Goal: Find specific page/section: Find specific page/section

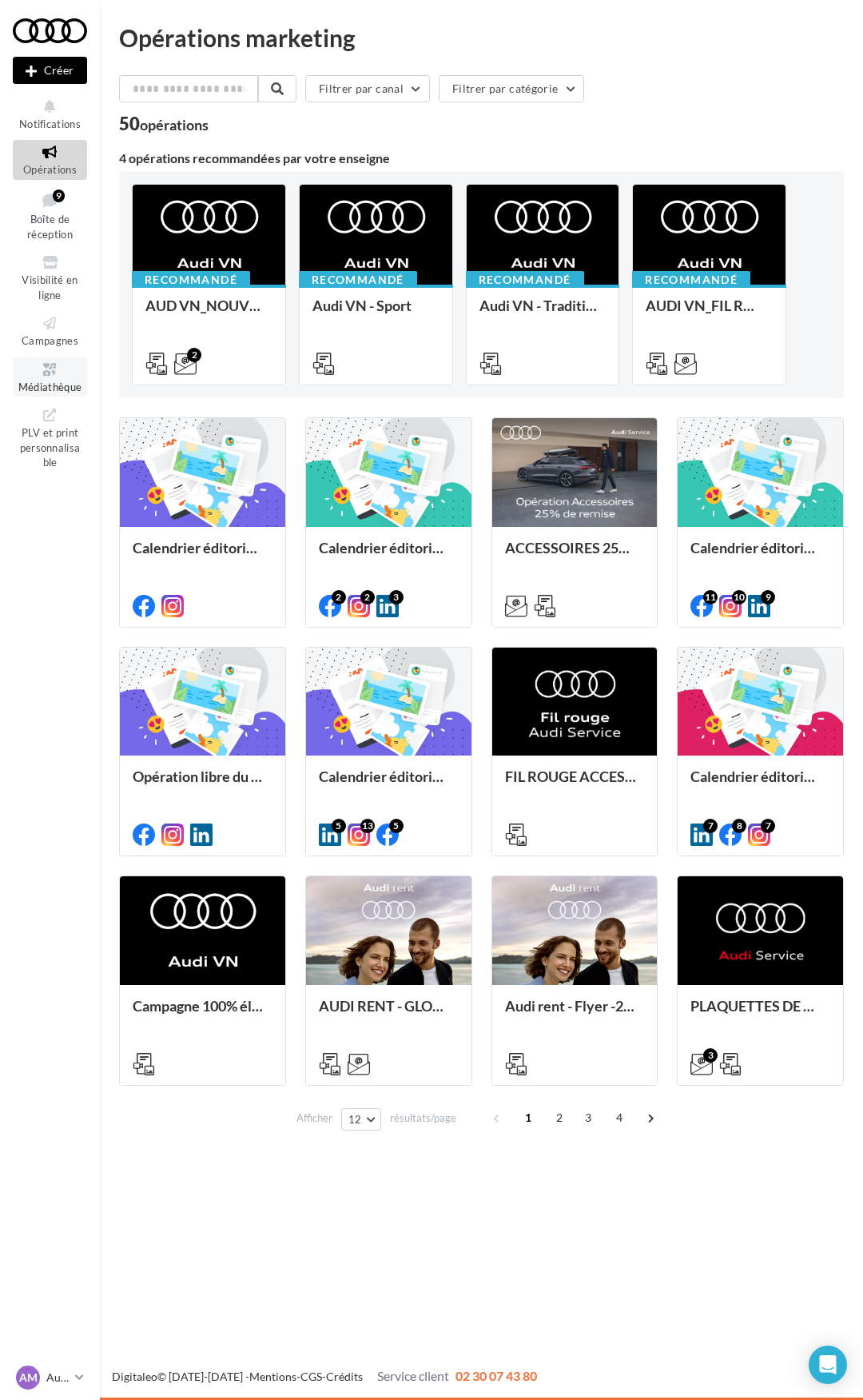
click at [59, 376] on icon at bounding box center [49, 370] width 64 height 19
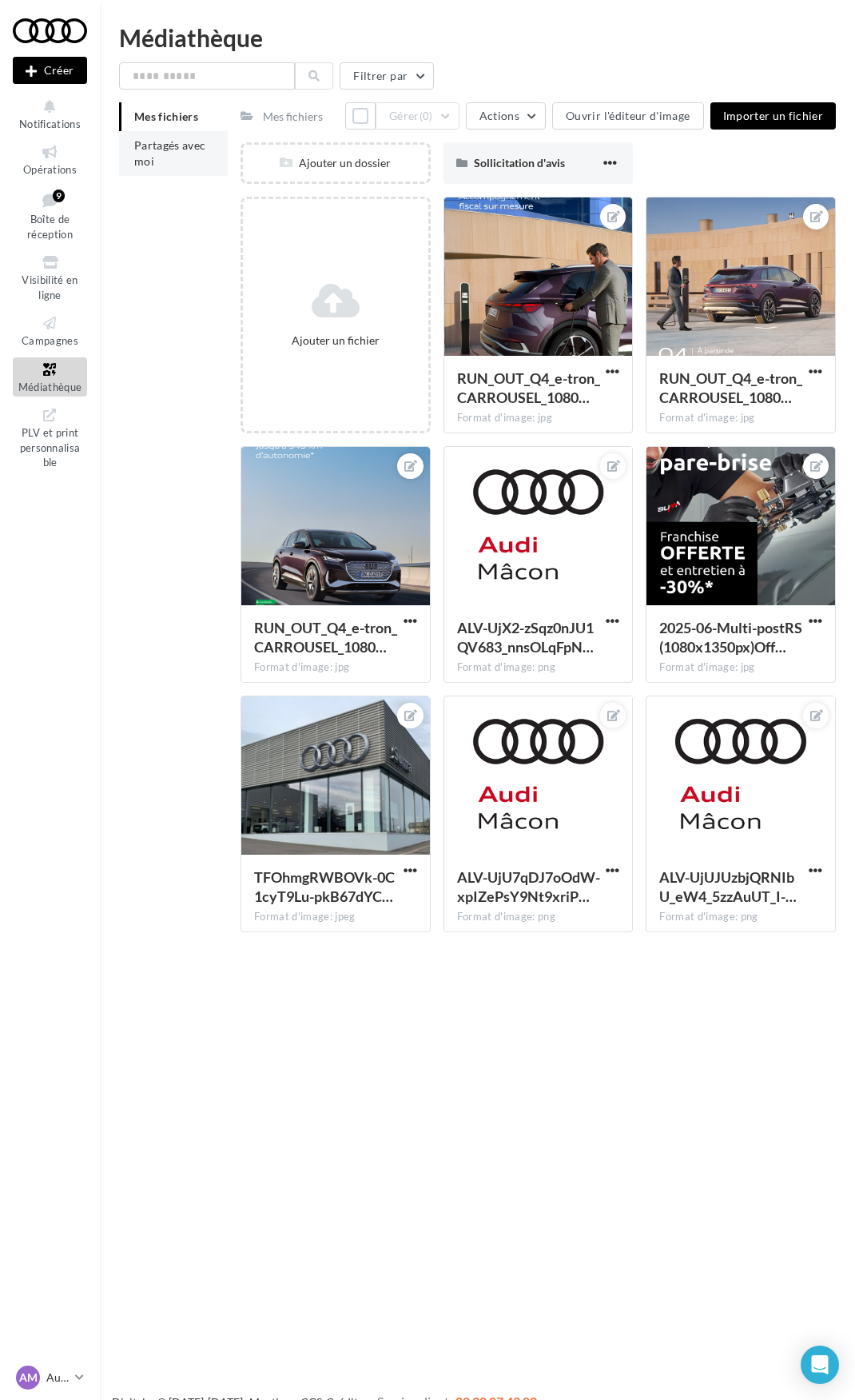
click at [172, 147] on span "Partagés avec moi" at bounding box center [170, 153] width 72 height 30
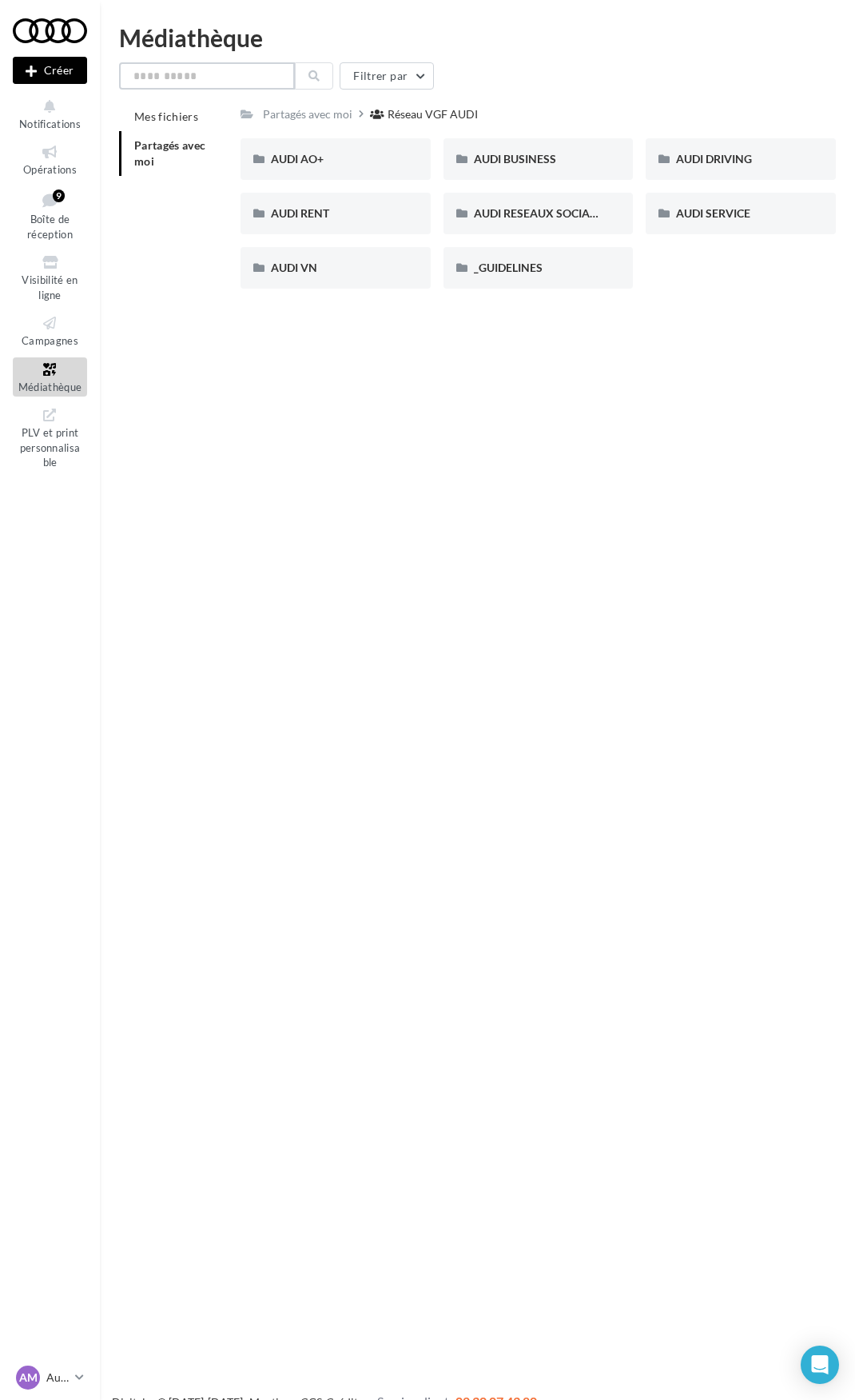
click at [254, 80] on input "text" at bounding box center [207, 75] width 176 height 27
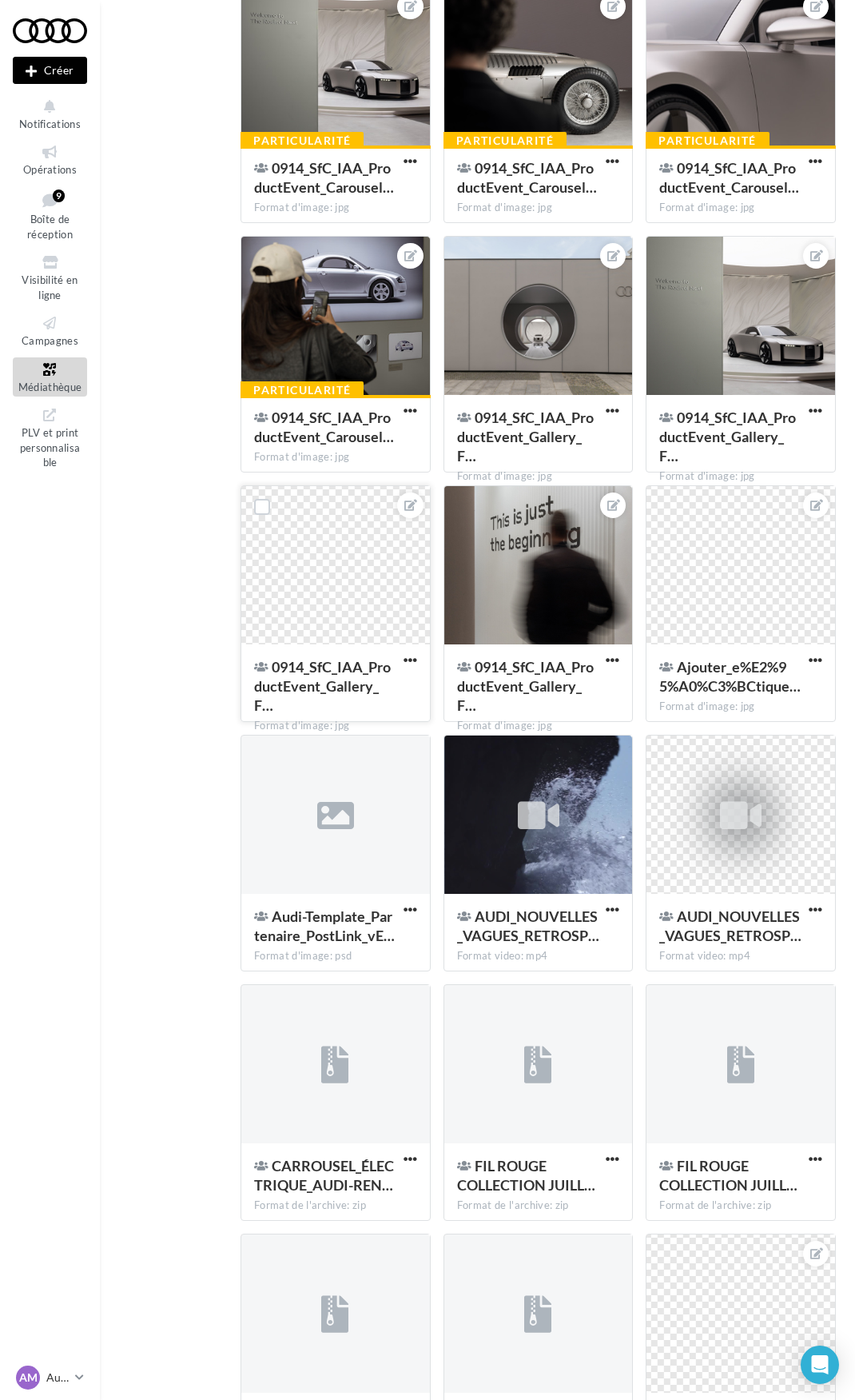
scroll to position [480, 0]
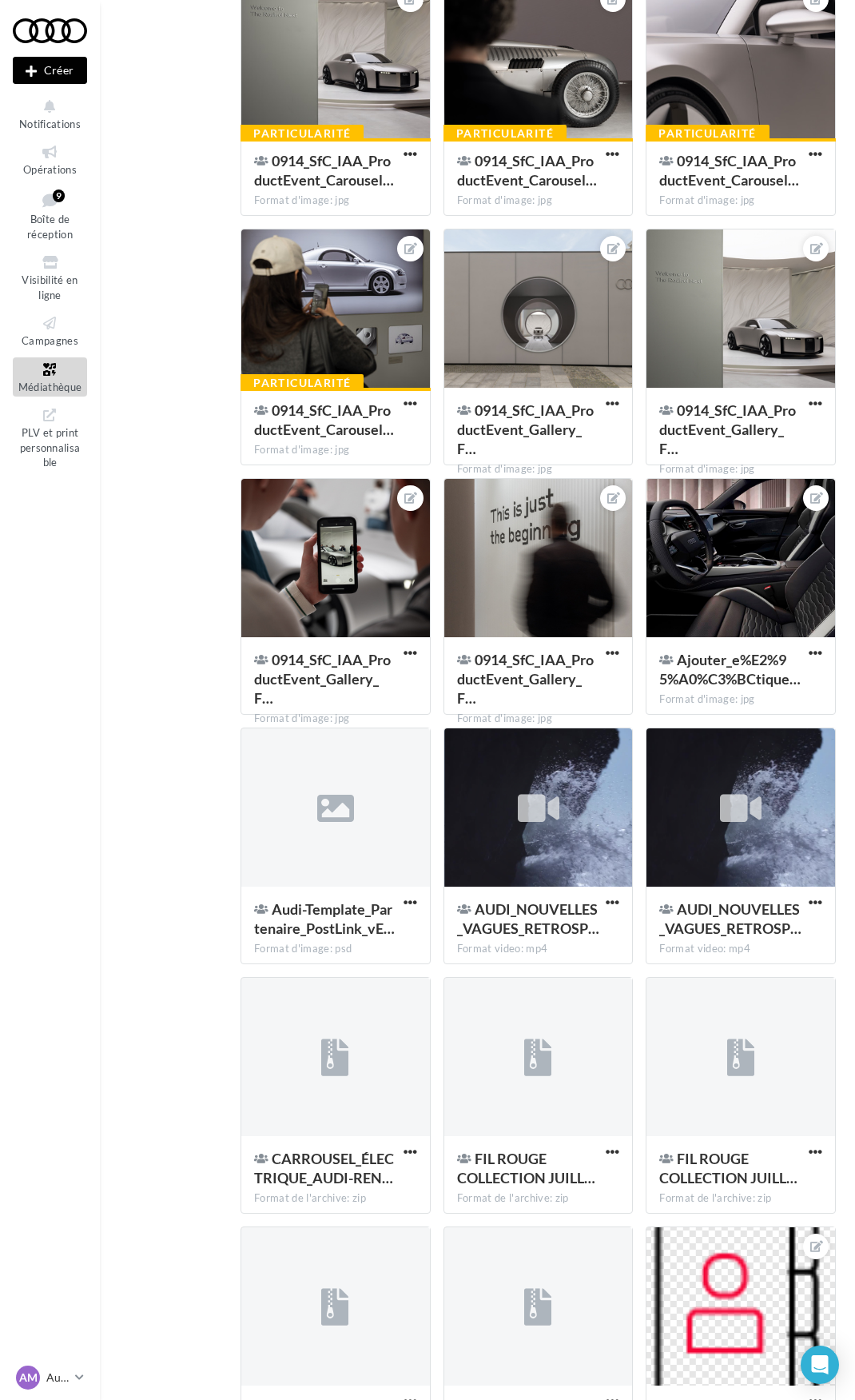
type input "**"
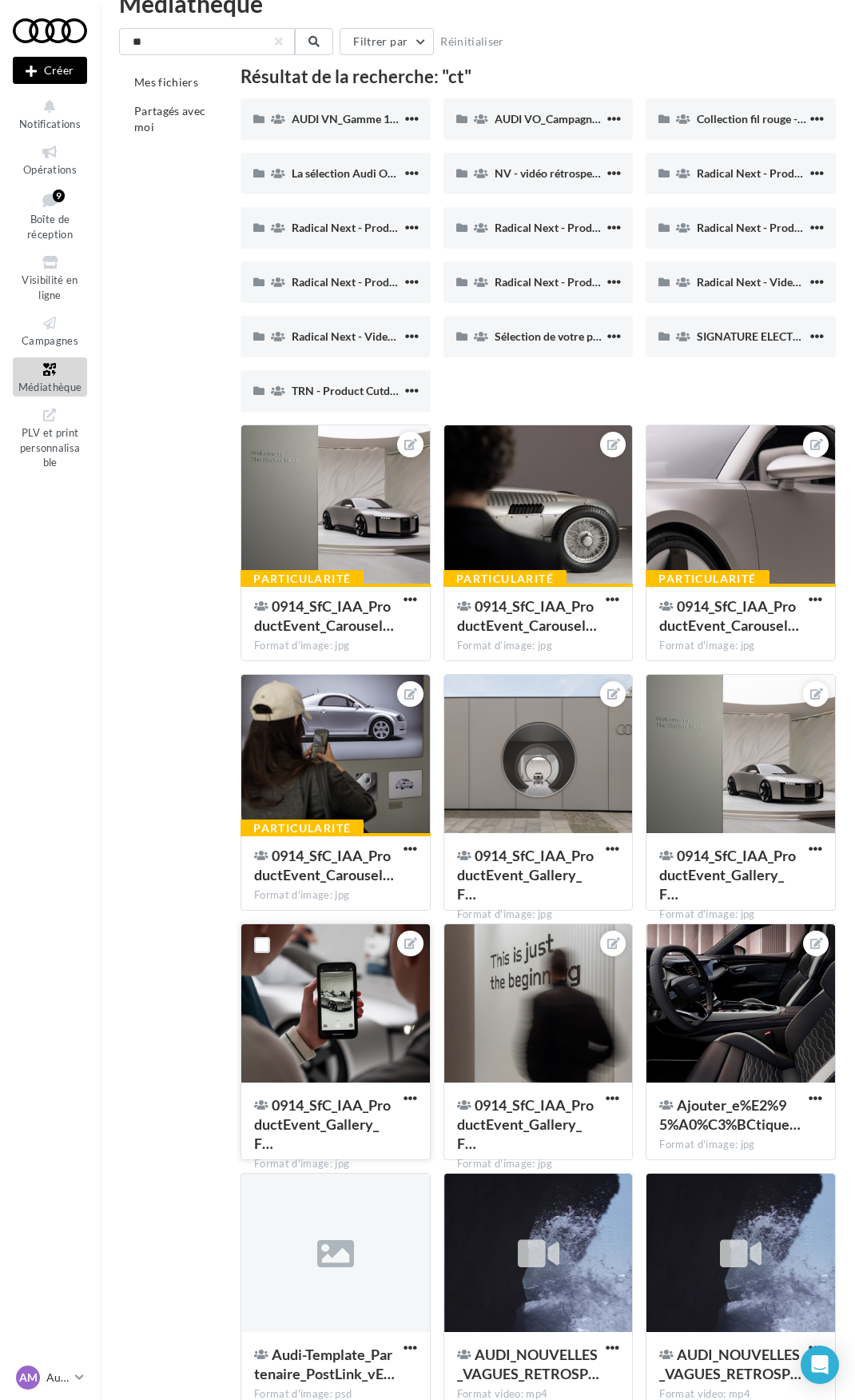
scroll to position [0, 0]
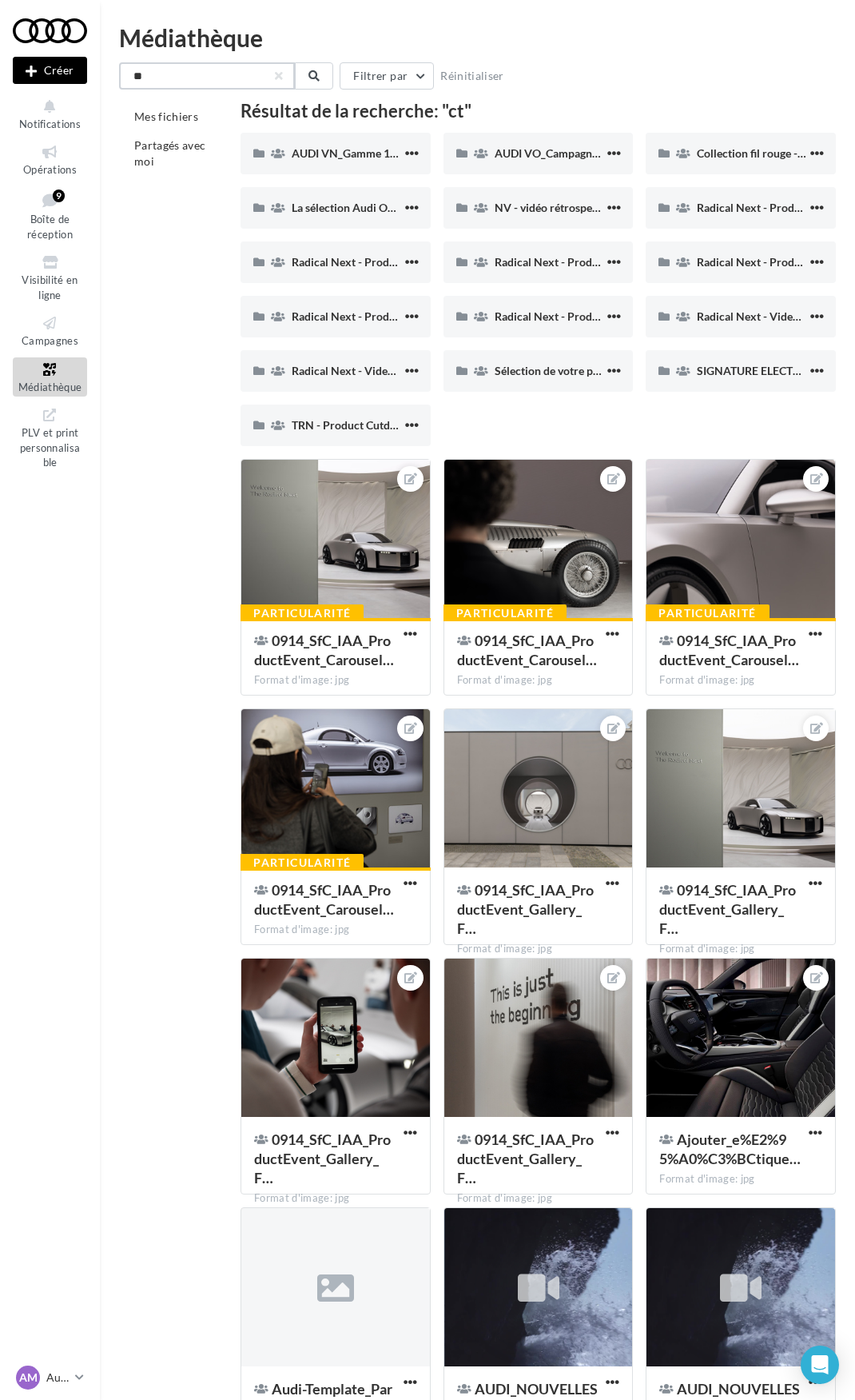
drag, startPoint x: 189, startPoint y: 70, endPoint x: 18, endPoint y: 73, distance: 171.0
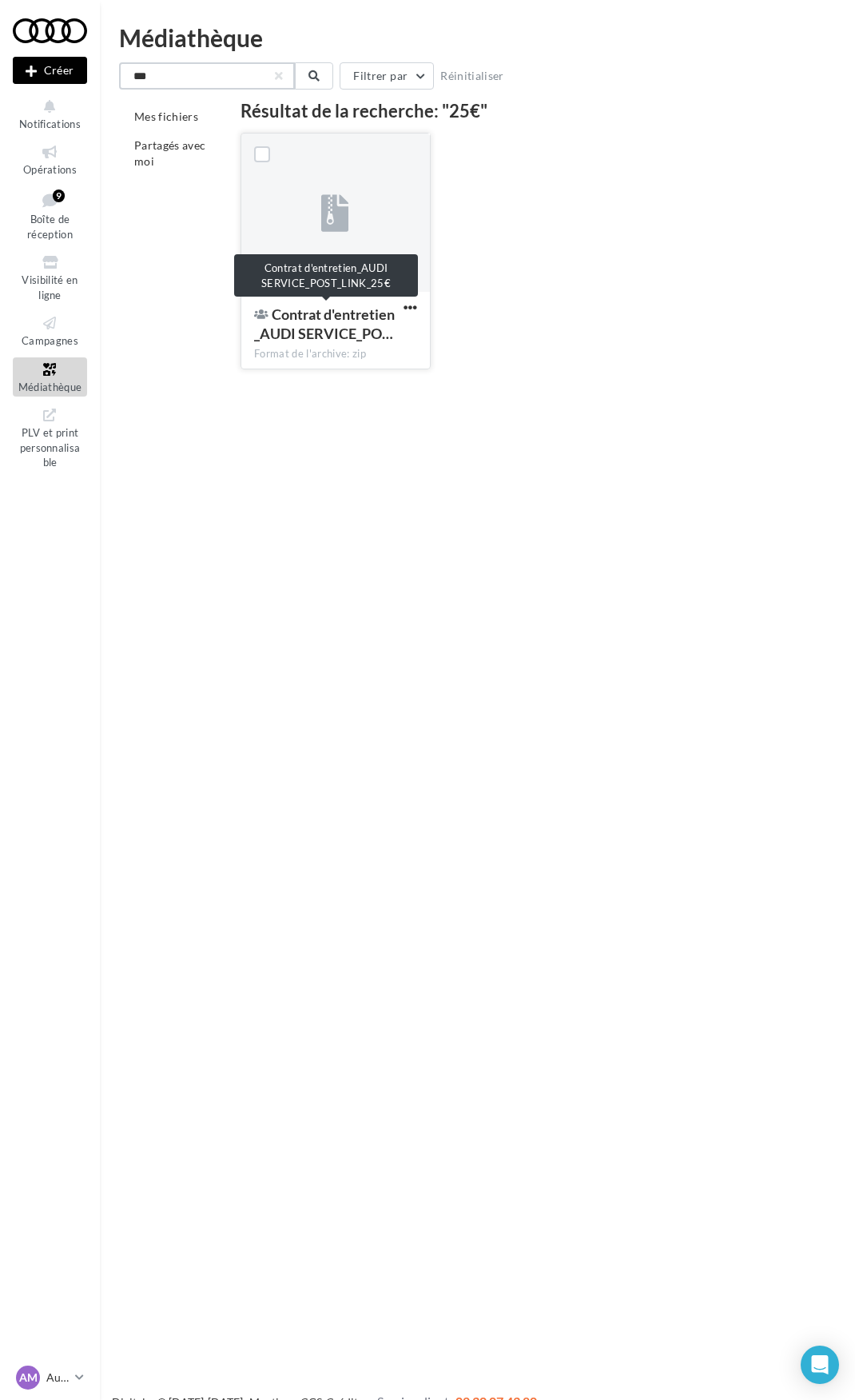
type input "***"
click at [329, 325] on span "Contrat d'entretien_AUDI SERVICE_PO…" at bounding box center [324, 323] width 140 height 37
click at [55, 383] on span "Médiathèque" at bounding box center [50, 387] width 64 height 13
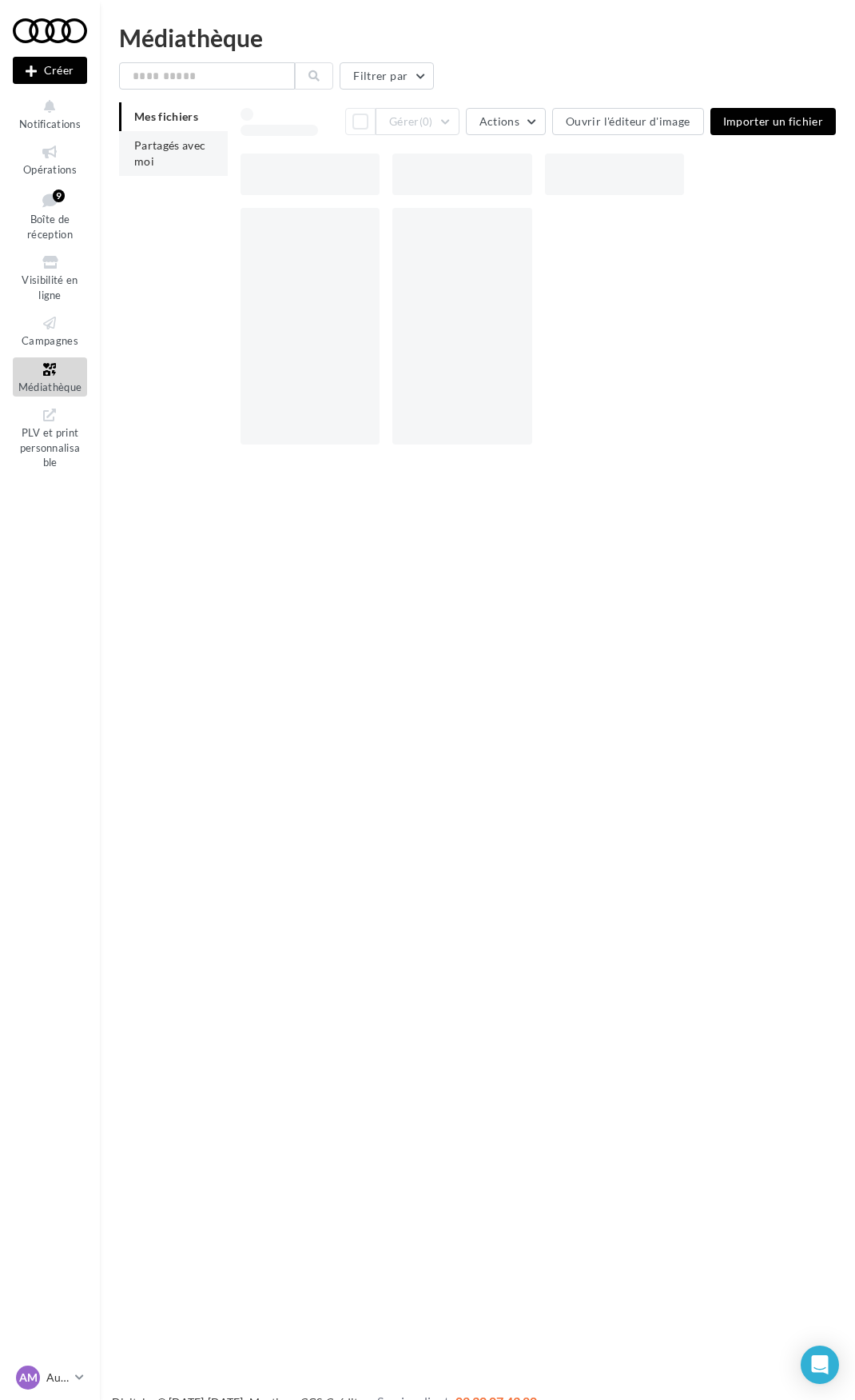
click at [163, 153] on li "Partagés avec moi" at bounding box center [173, 153] width 109 height 44
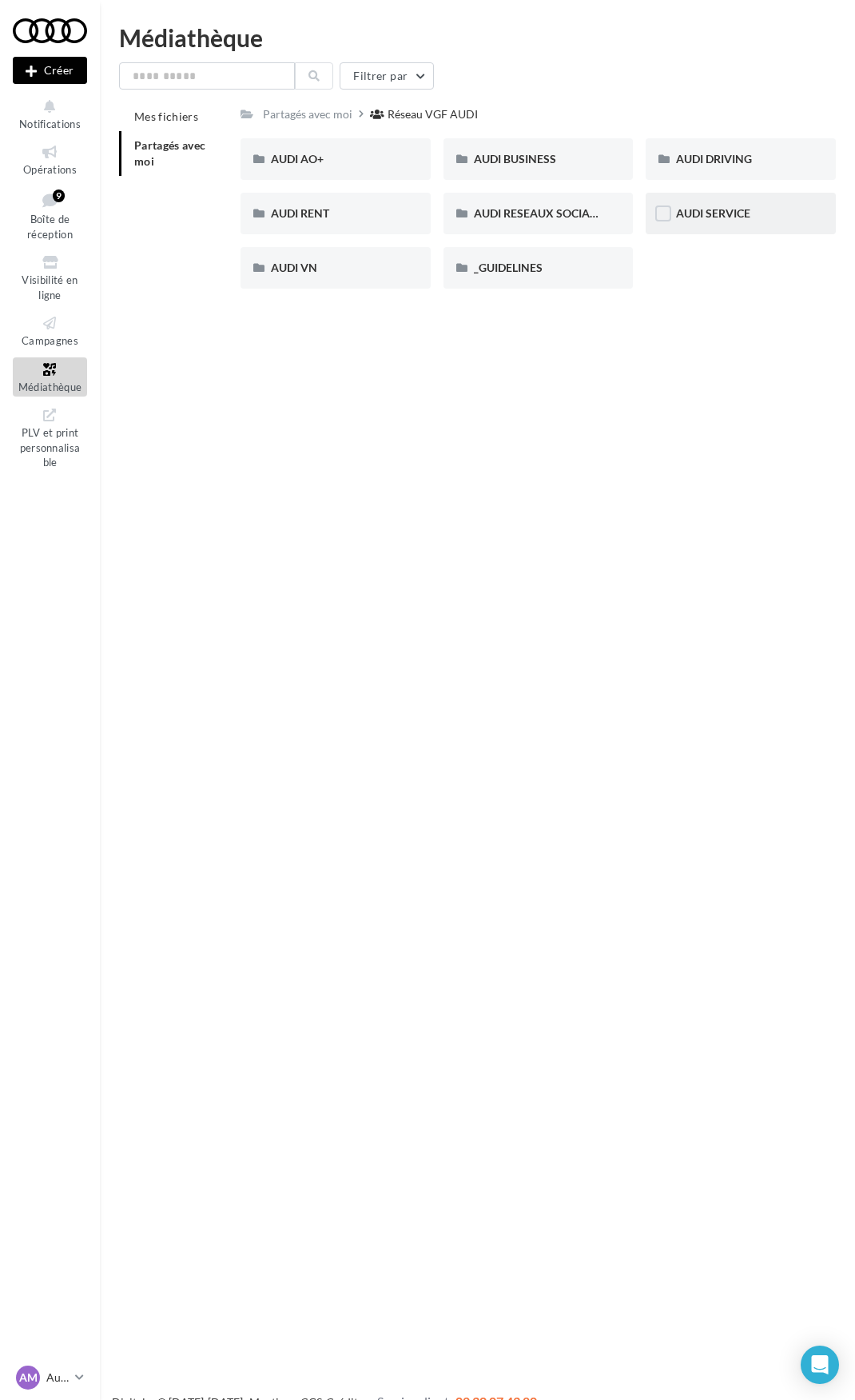
click at [728, 206] on div "AUDI SERVICE" at bounding box center [740, 214] width 129 height 16
